Goal: Information Seeking & Learning: Learn about a topic

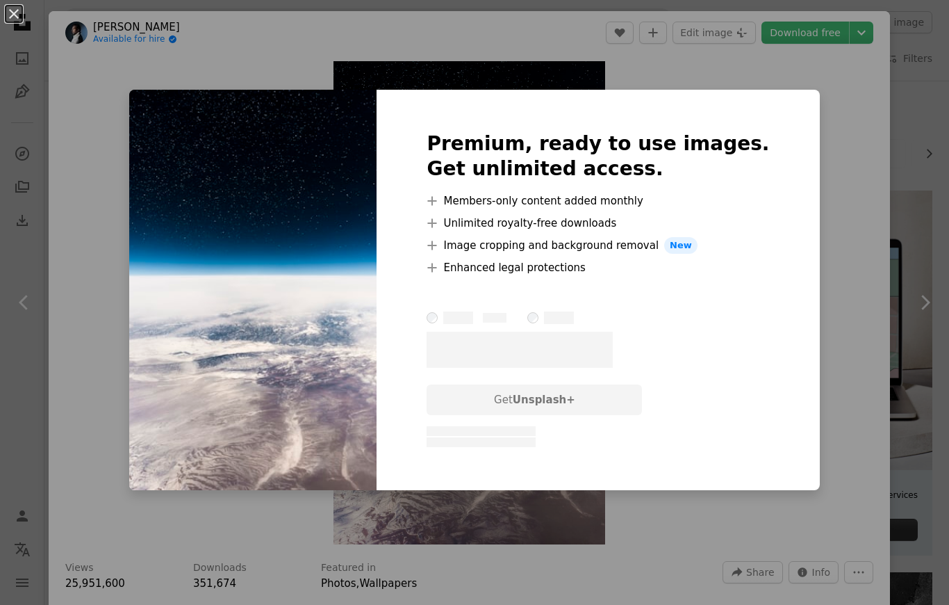
scroll to position [1958, 0]
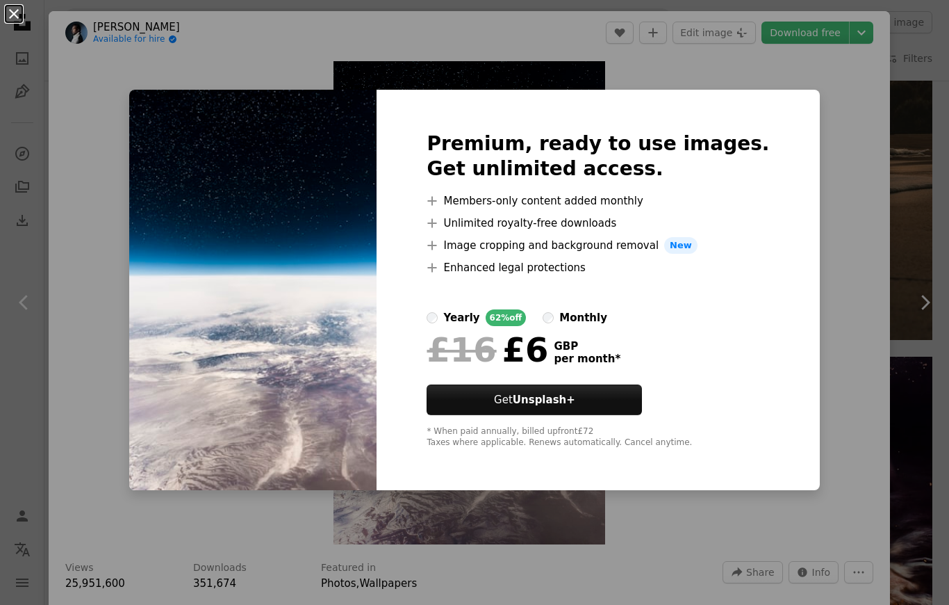
click at [13, 13] on button "An X shape" at bounding box center [14, 14] width 17 height 17
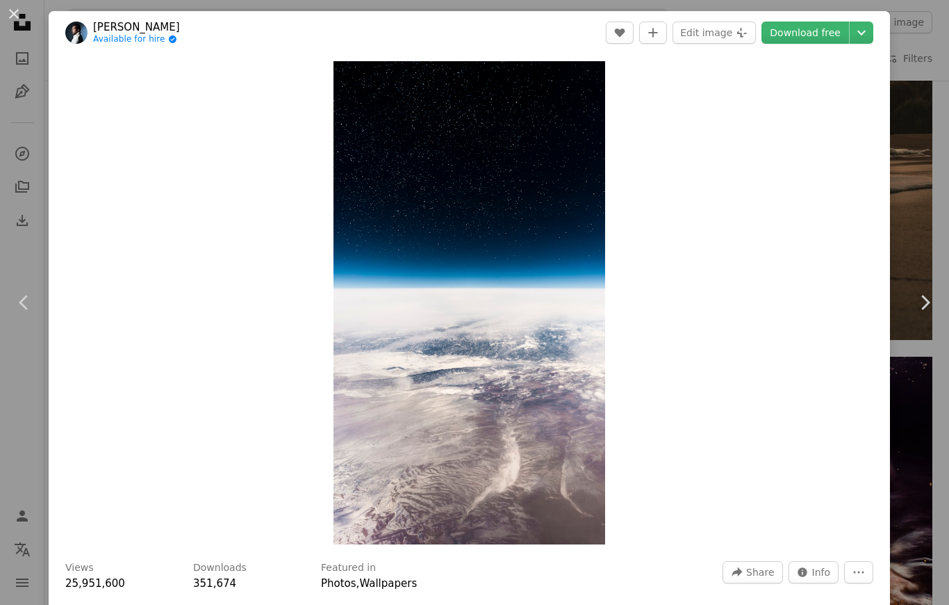
click at [17, 17] on button "An X shape" at bounding box center [14, 14] width 17 height 17
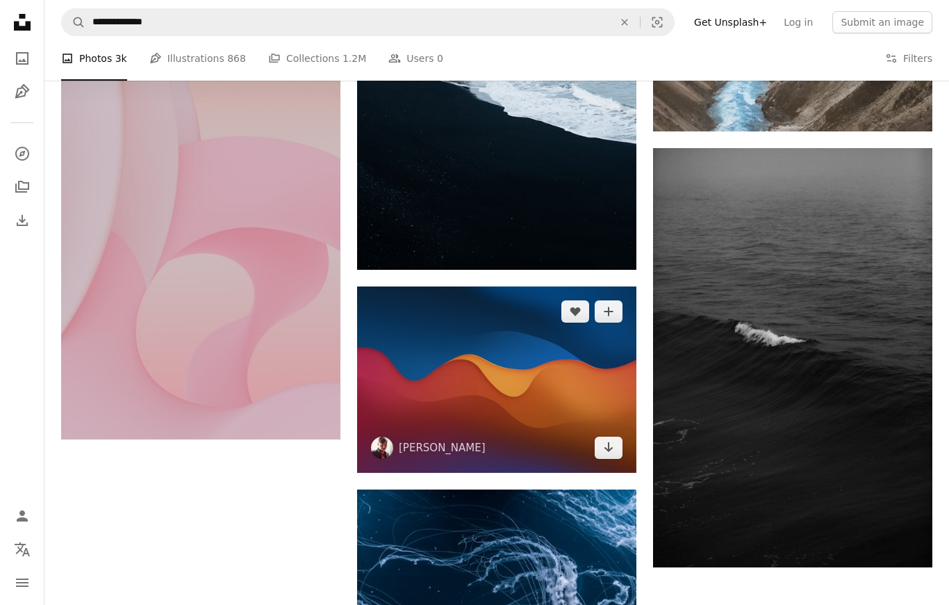
scroll to position [5584, 0]
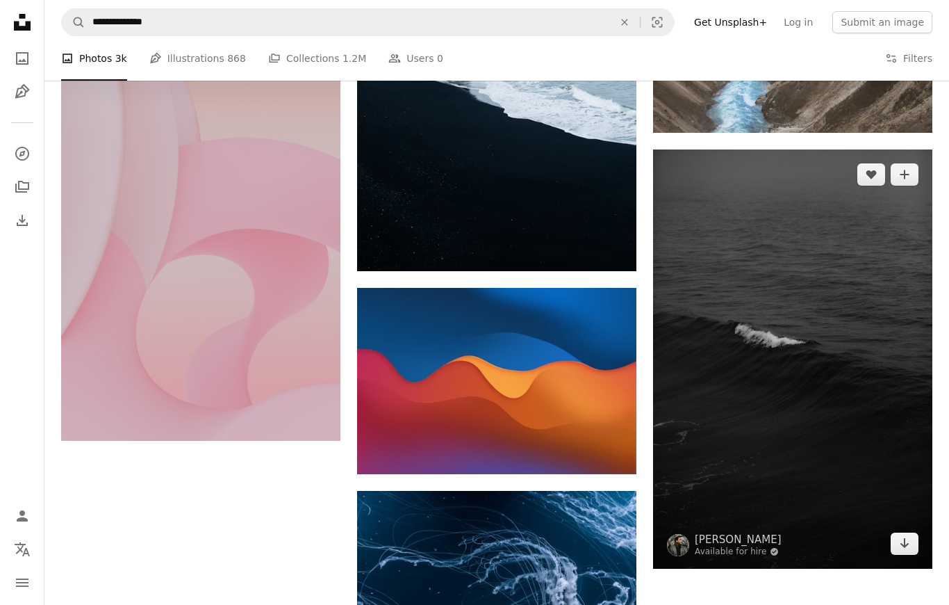
click at [672, 338] on img at bounding box center [792, 358] width 279 height 419
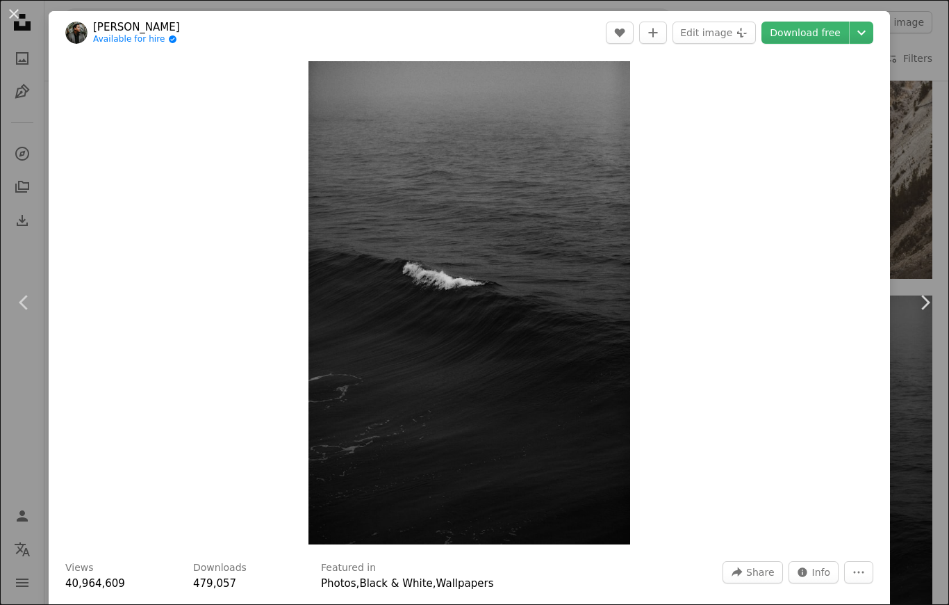
scroll to position [5231, 0]
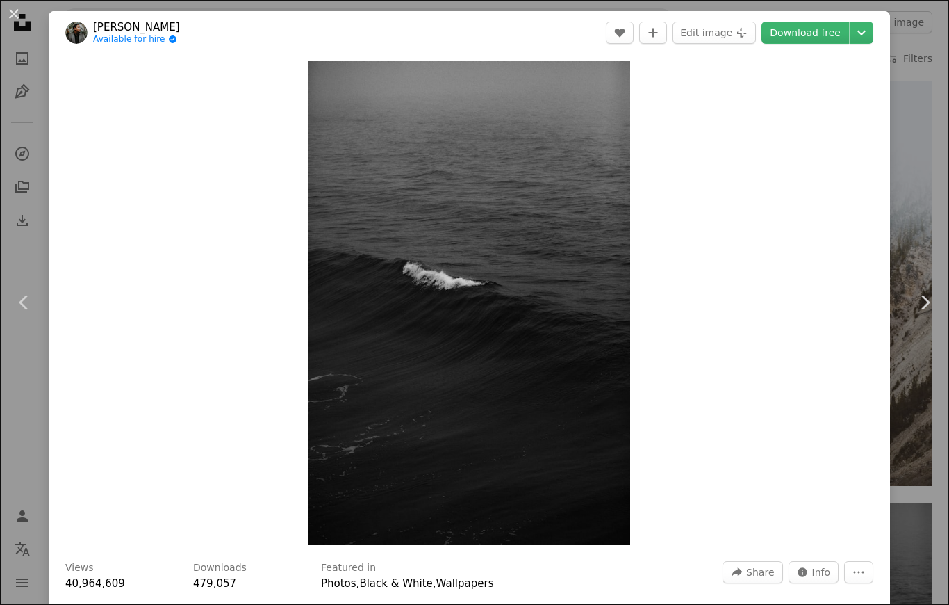
click at [11, 14] on button "An X shape" at bounding box center [14, 14] width 17 height 17
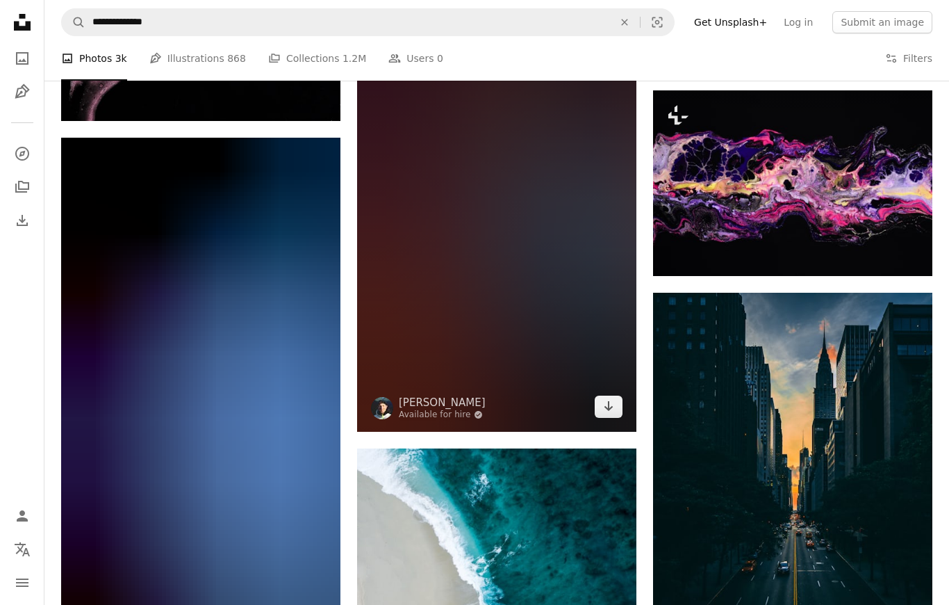
scroll to position [7629, 0]
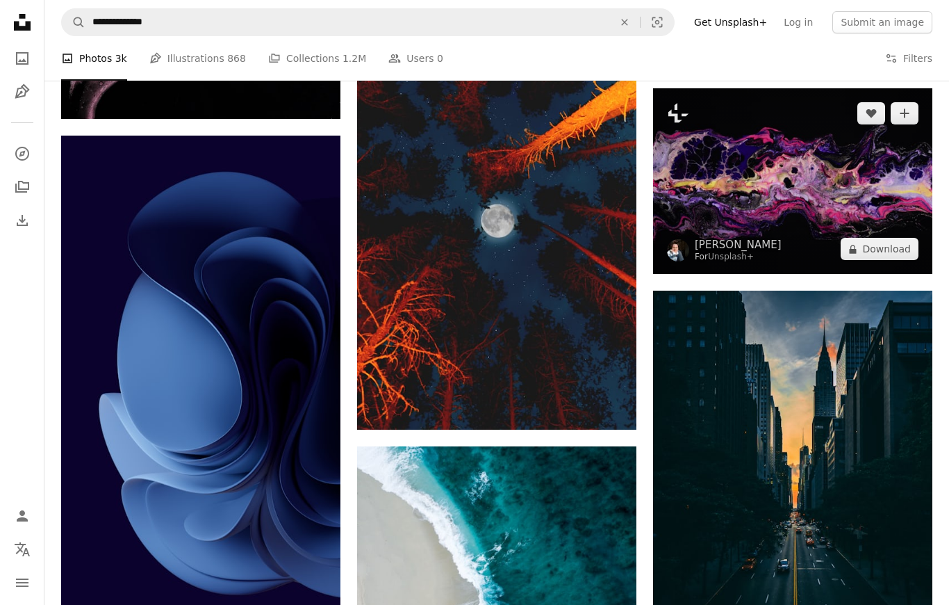
click at [761, 202] on img at bounding box center [792, 181] width 279 height 186
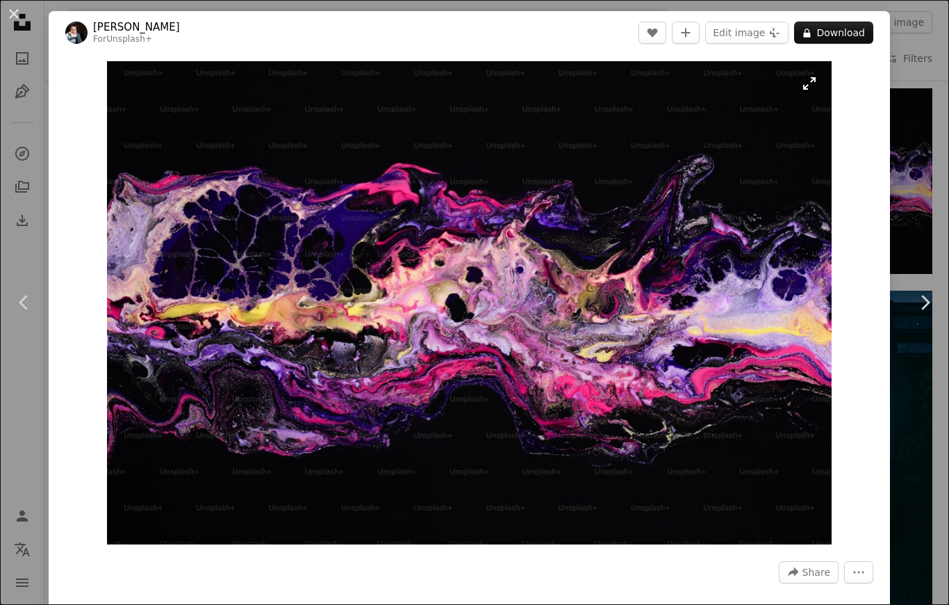
scroll to position [0, 740]
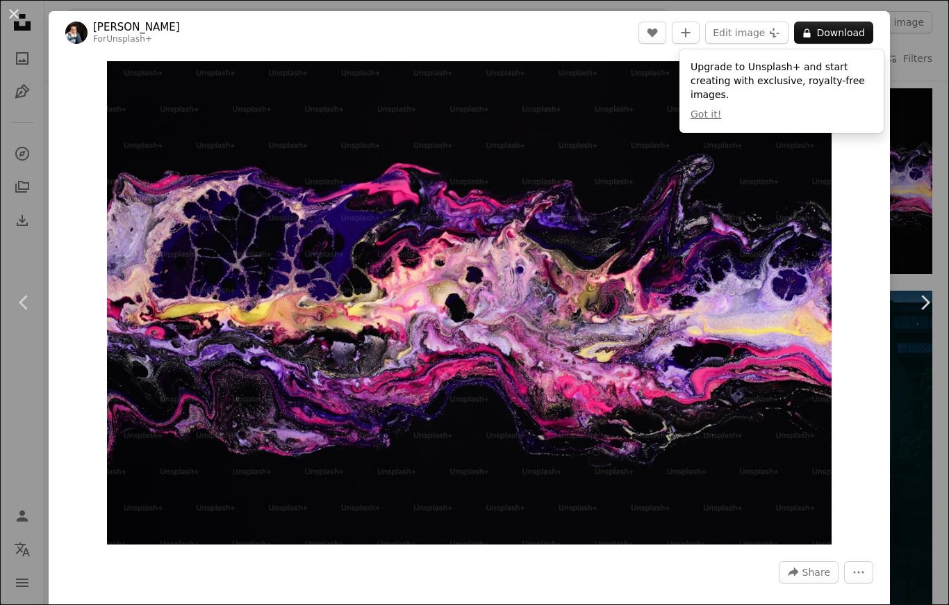
click at [14, 10] on button "An X shape" at bounding box center [14, 14] width 17 height 17
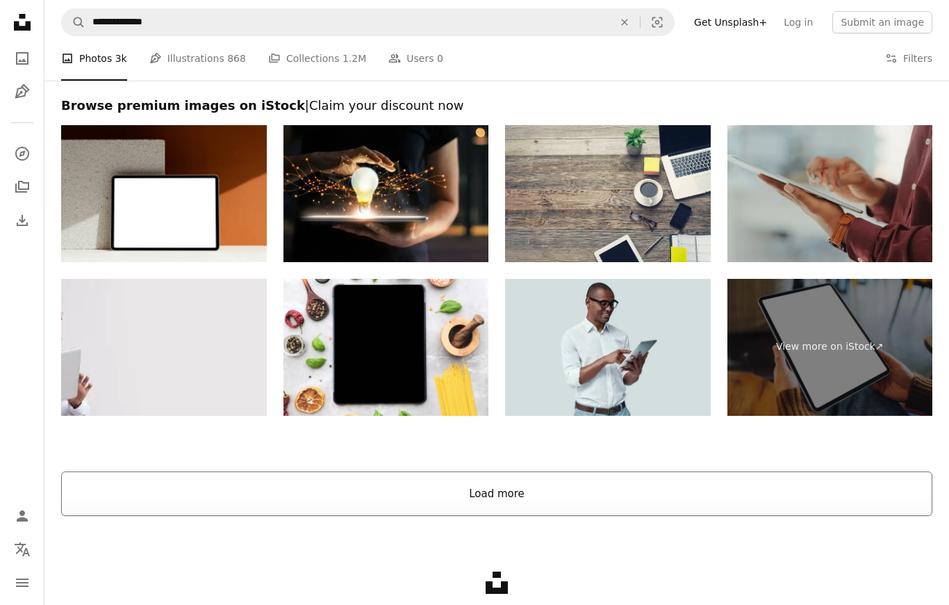
click at [475, 499] on button "Load more" at bounding box center [496, 493] width 871 height 44
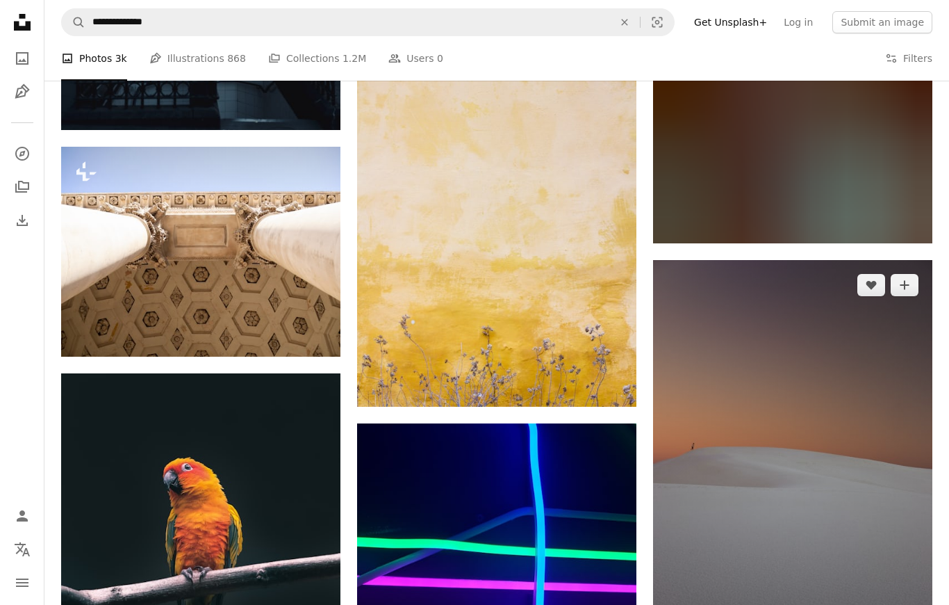
scroll to position [25300, 0]
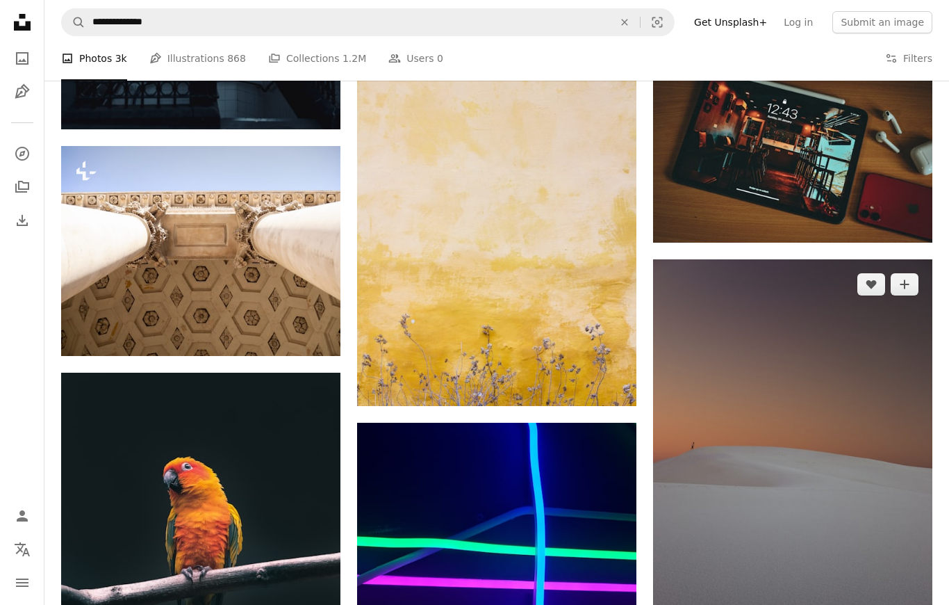
click at [780, 490] on img at bounding box center [792, 468] width 279 height 419
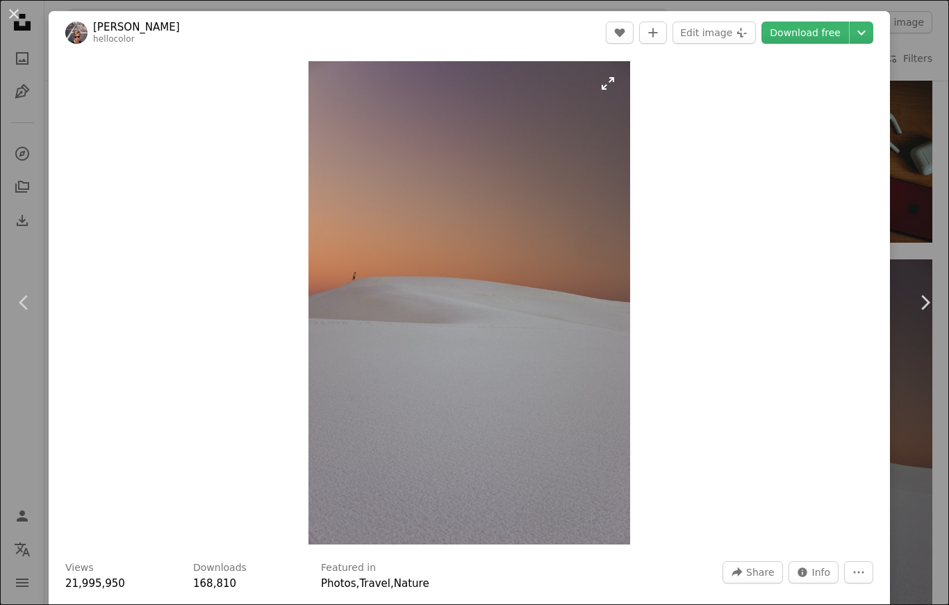
click at [630, 86] on img "Zoom in on this image" at bounding box center [470, 302] width 322 height 483
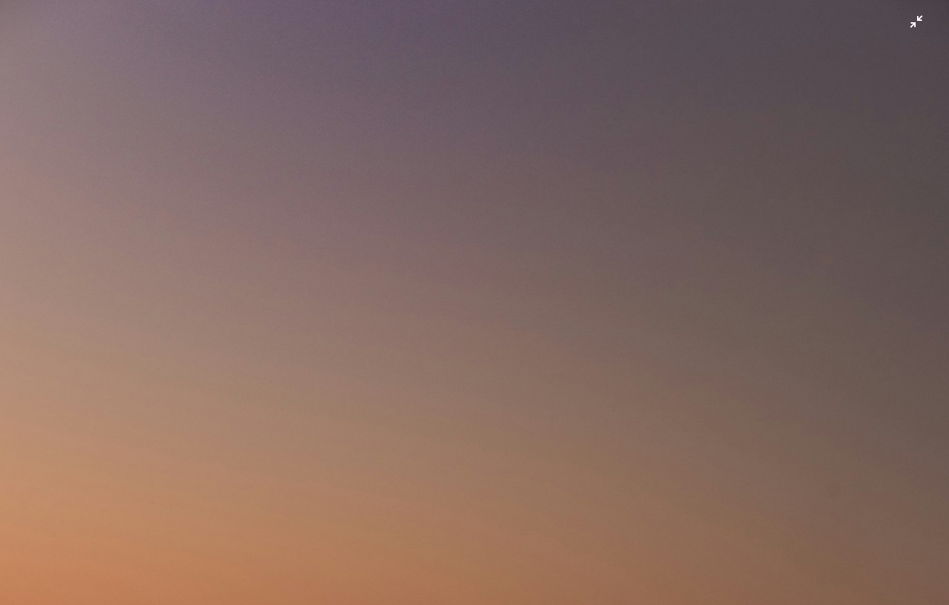
scroll to position [25300, 0]
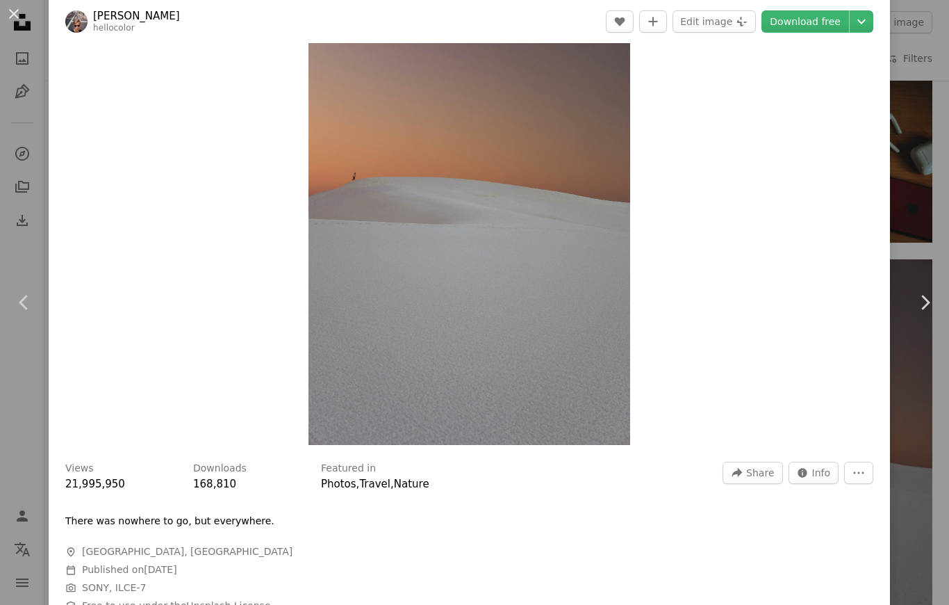
scroll to position [109, 0]
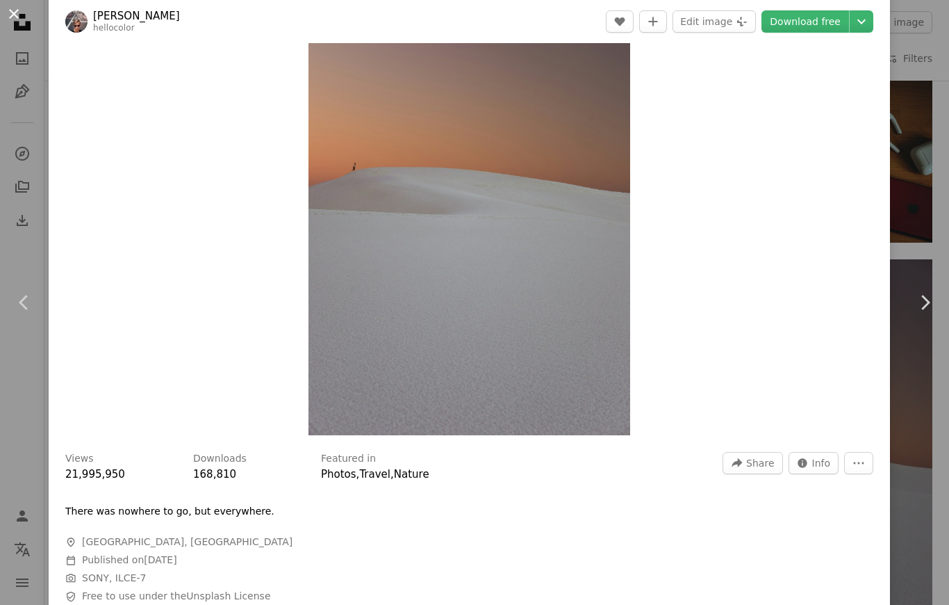
click at [10, 14] on button "An X shape" at bounding box center [14, 14] width 17 height 17
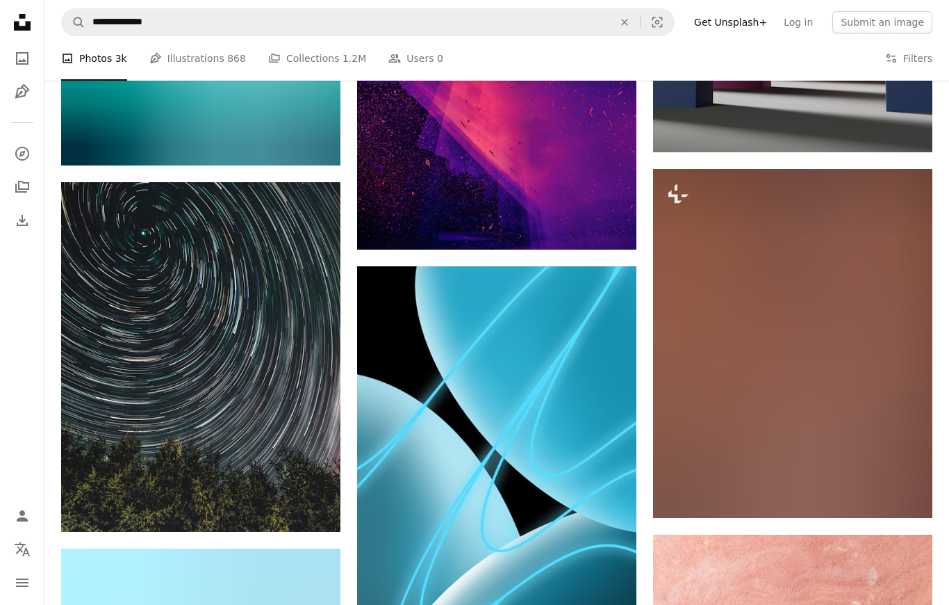
scroll to position [50310, 0]
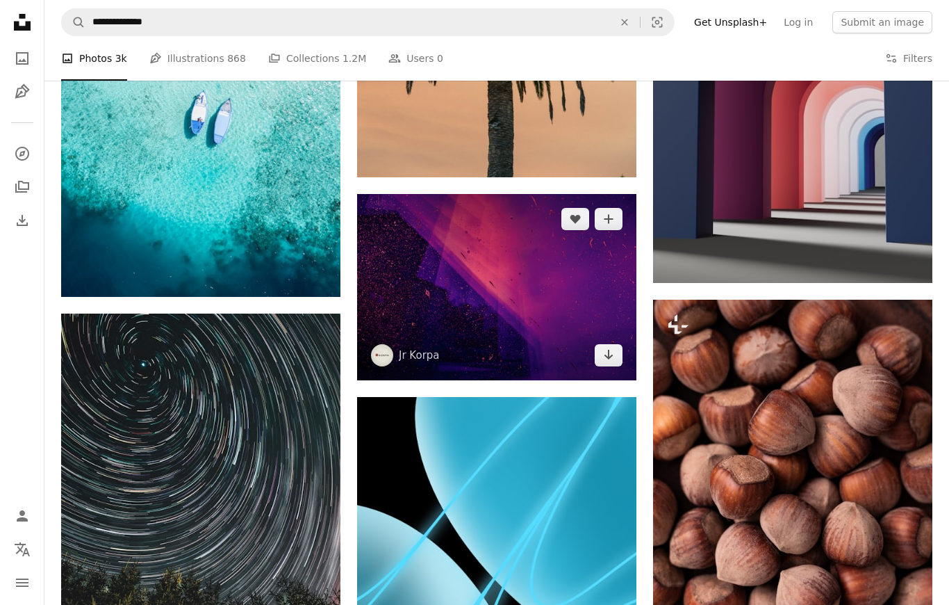
click at [485, 284] on img at bounding box center [496, 287] width 279 height 186
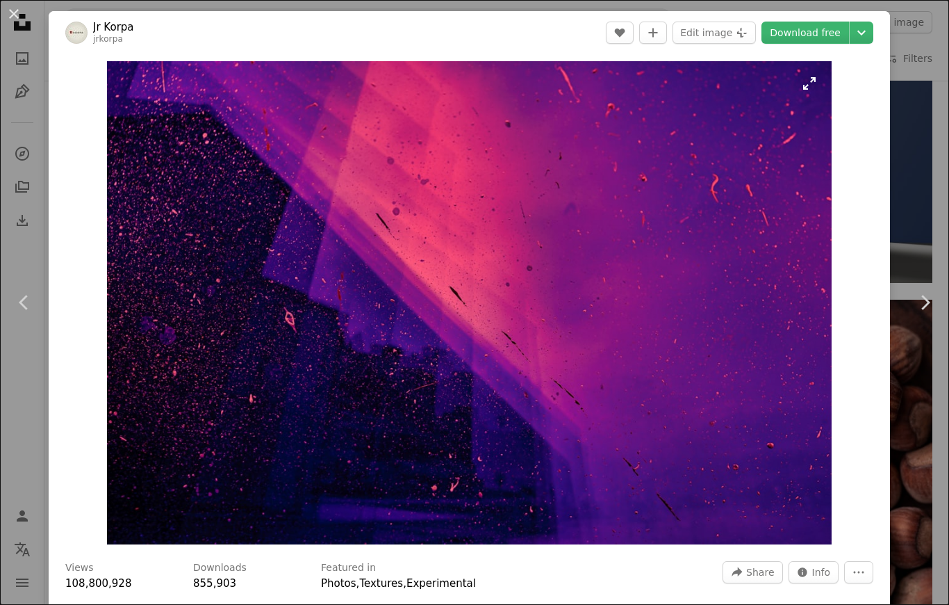
click at [832, 88] on img "Zoom in on this image" at bounding box center [469, 302] width 725 height 483
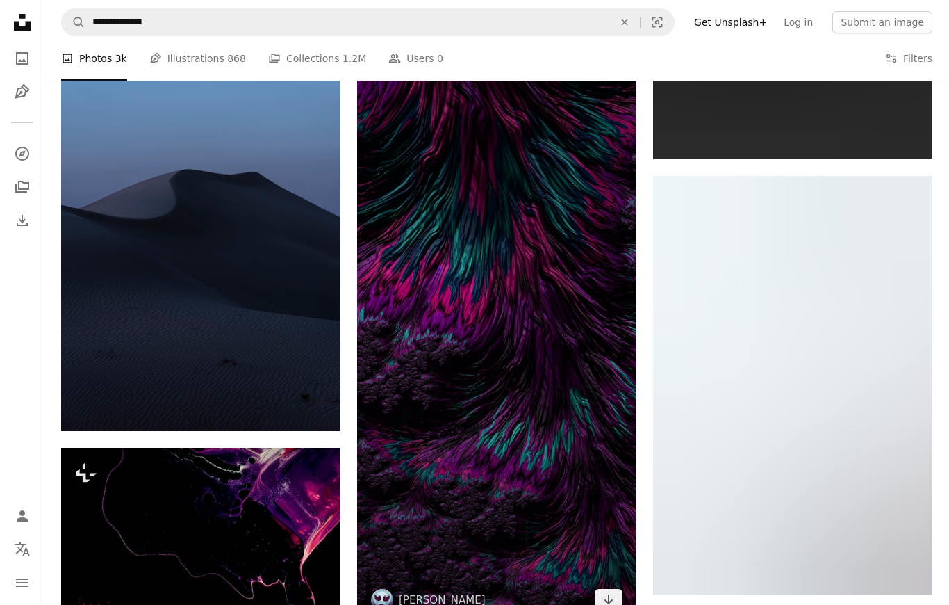
scroll to position [61536, 0]
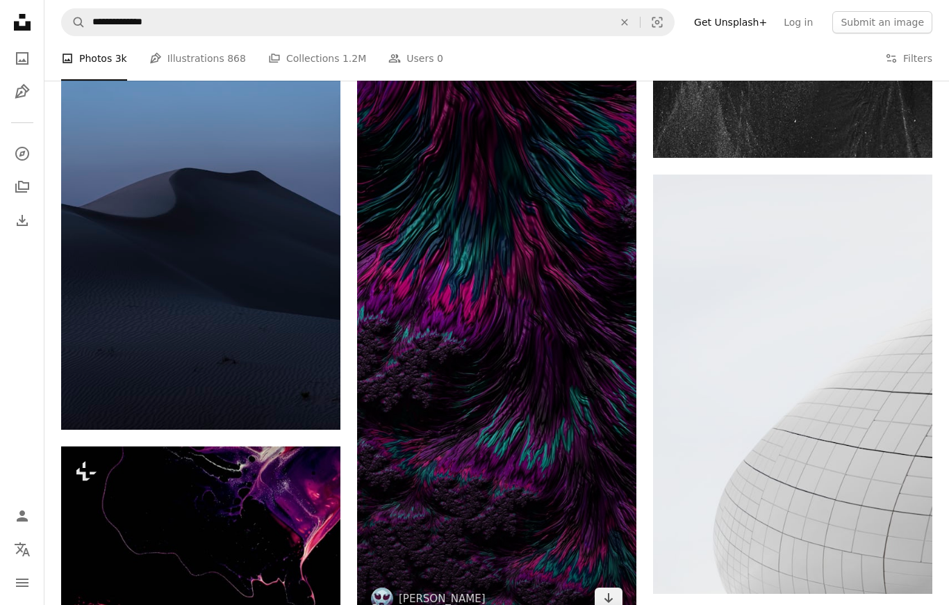
click at [460, 409] on img at bounding box center [496, 321] width 279 height 605
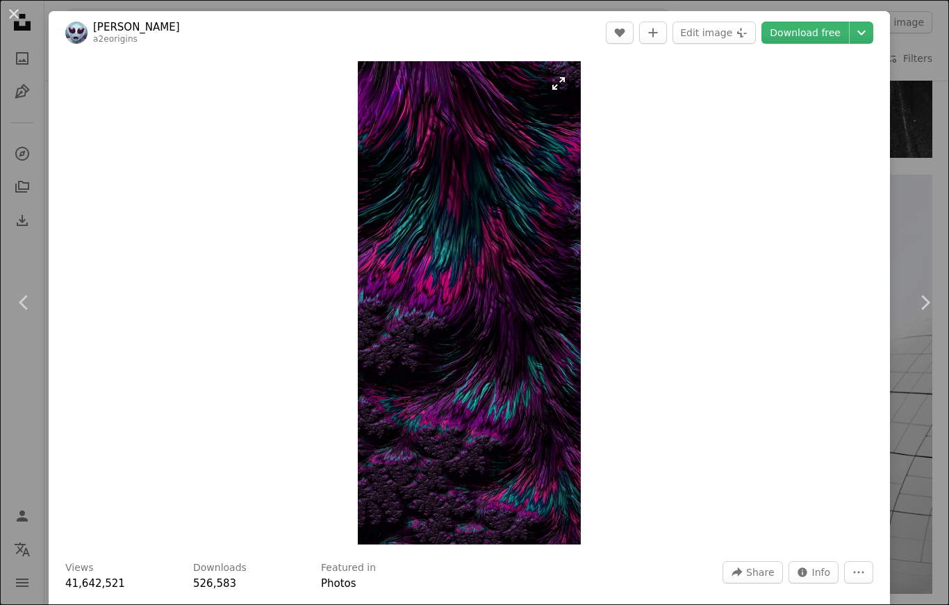
click at [581, 92] on img "Zoom in on this image" at bounding box center [469, 302] width 223 height 483
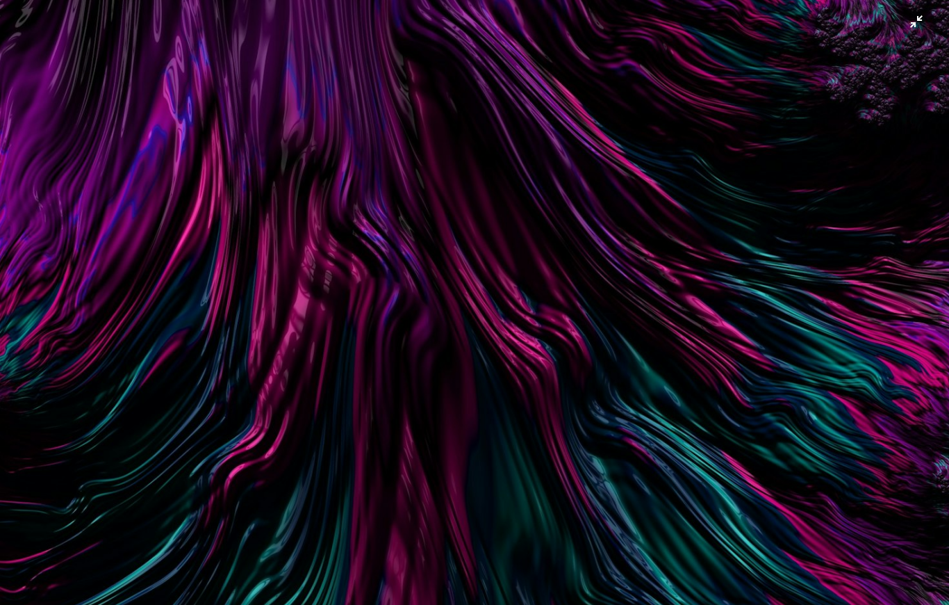
drag, startPoint x: 584, startPoint y: 92, endPoint x: 579, endPoint y: 81, distance: 12.5
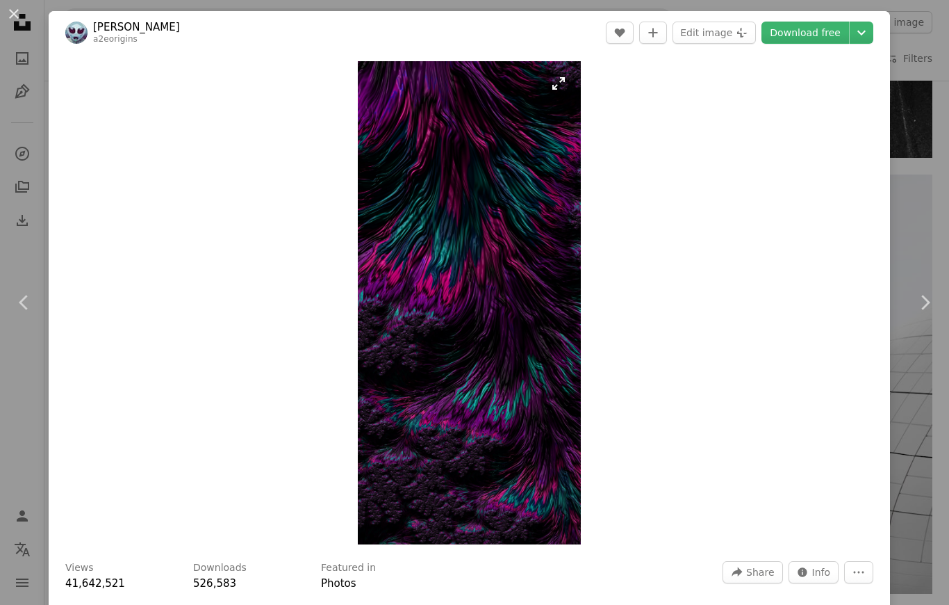
click at [581, 83] on img "Zoom in on this image" at bounding box center [469, 302] width 223 height 483
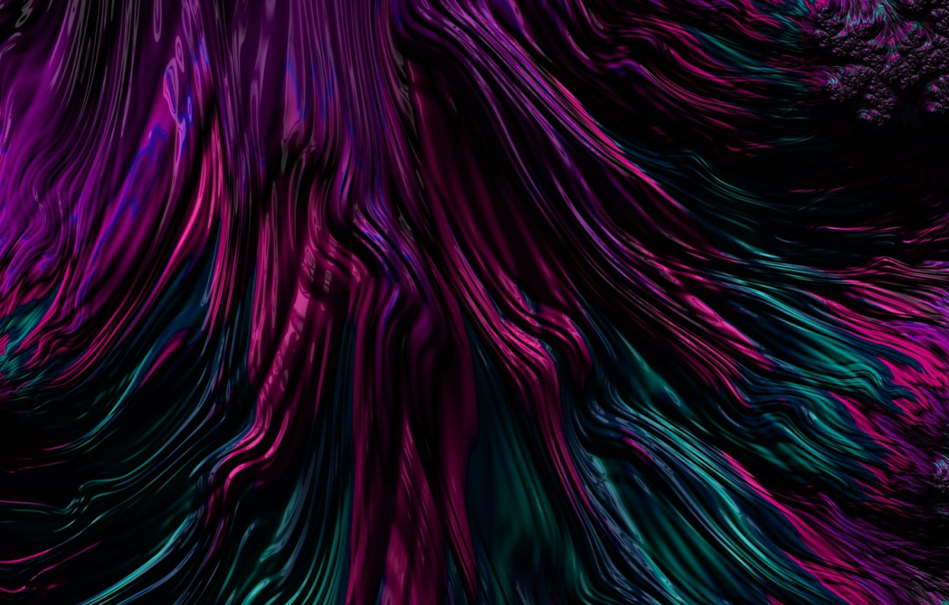
scroll to position [694, 0]
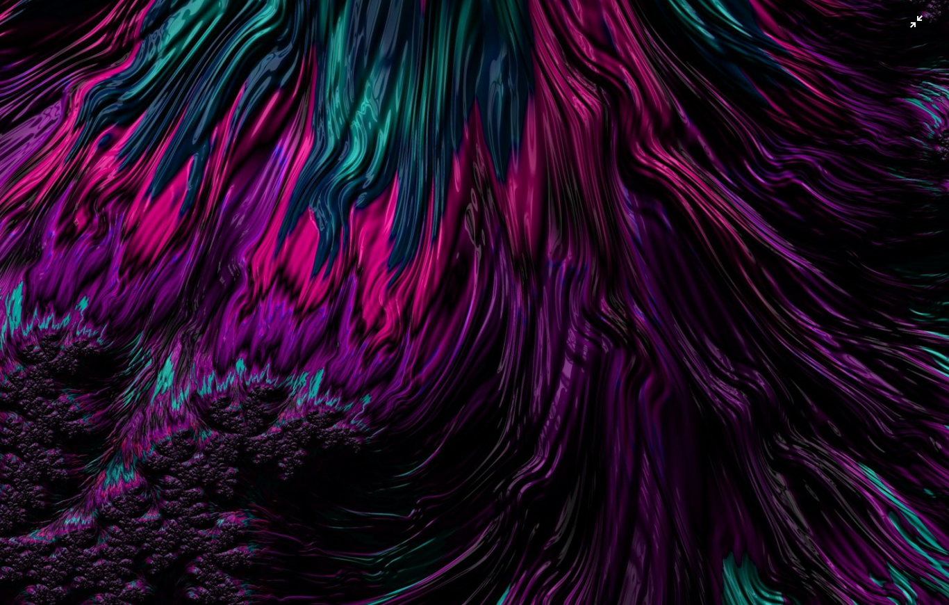
click at [918, 25] on img "Zoom out on this image" at bounding box center [474, 335] width 951 height 2060
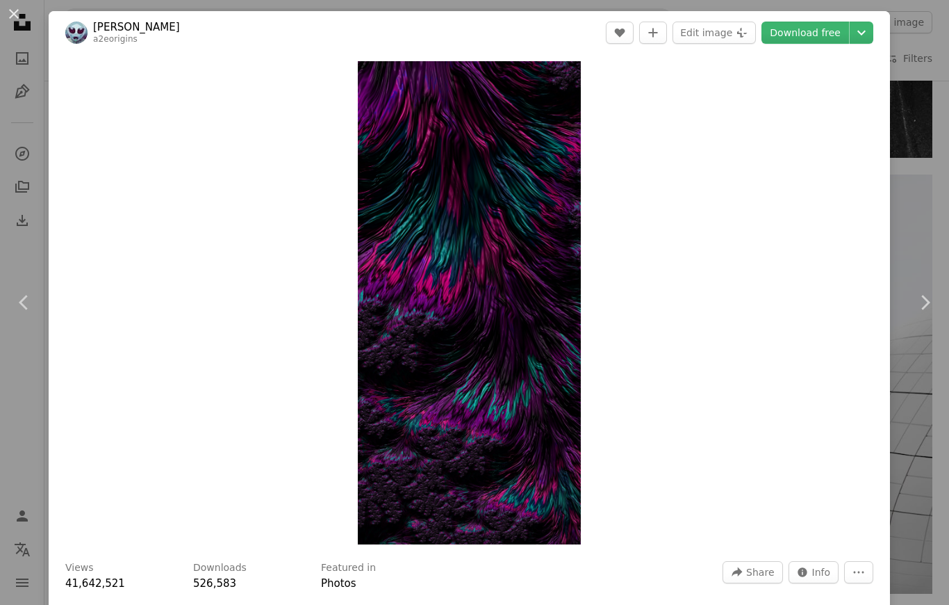
click at [22, 18] on button "An X shape" at bounding box center [14, 14] width 17 height 17
click at [17, 16] on icon "Unsplash logo Unsplash Home" at bounding box center [22, 22] width 28 height 28
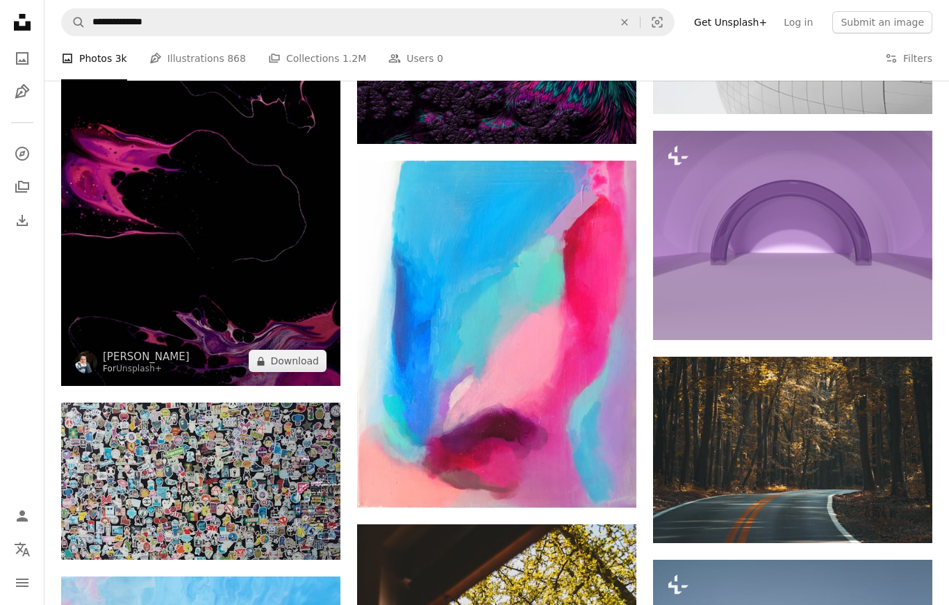
scroll to position [61999, 0]
